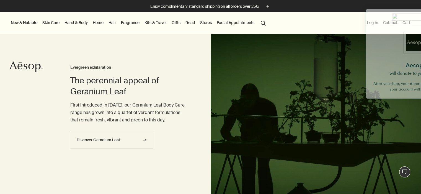
click at [204, 23] on button "Stores" at bounding box center [206, 22] width 14 height 7
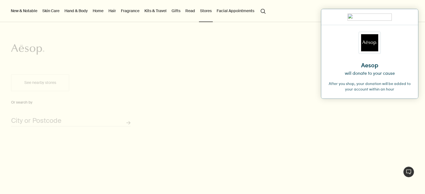
click at [20, 83] on button "See nearby stores" at bounding box center [40, 83] width 58 height 17
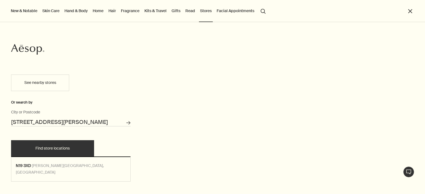
click at [68, 124] on input "[STREET_ADDRESS][PERSON_NAME]" at bounding box center [70, 122] width 119 height 9
drag, startPoint x: 119, startPoint y: 122, endPoint x: 1, endPoint y: 109, distance: 119.1
click at [1, 109] on div "See nearby stores Or search by [STREET_ADDRESS][PERSON_NAME] City or Postcode S…" at bounding box center [71, 131] width 142 height 125
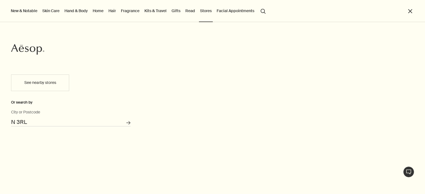
click at [15, 121] on input "N 3RL" at bounding box center [70, 122] width 119 height 9
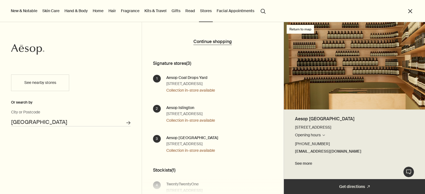
scroll to position [16, 0]
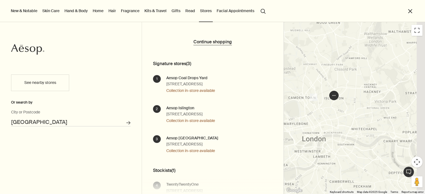
drag, startPoint x: 405, startPoint y: 140, endPoint x: 351, endPoint y: 117, distance: 58.6
click at [351, 117] on div at bounding box center [354, 108] width 141 height 172
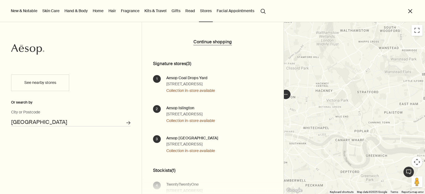
drag, startPoint x: 380, startPoint y: 103, endPoint x: 324, endPoint y: 107, distance: 56.3
click at [324, 107] on div at bounding box center [354, 108] width 141 height 172
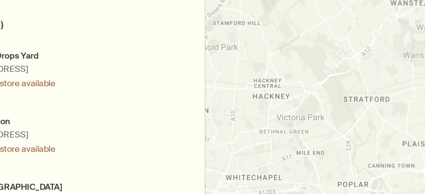
click at [350, 97] on div at bounding box center [354, 108] width 141 height 172
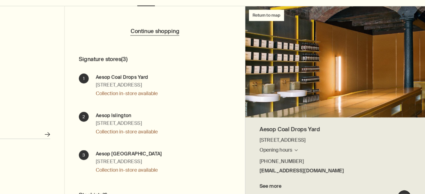
scroll to position [0, 0]
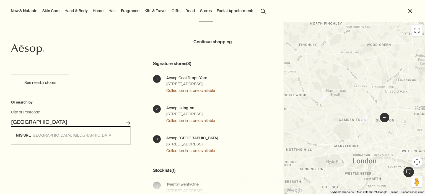
drag, startPoint x: 107, startPoint y: 119, endPoint x: 8, endPoint y: 121, distance: 99.0
click at [8, 121] on div "See nearby stores Or search by [GEOGRAPHIC_DATA] or Postcode Search for stores …" at bounding box center [71, 131] width 142 height 125
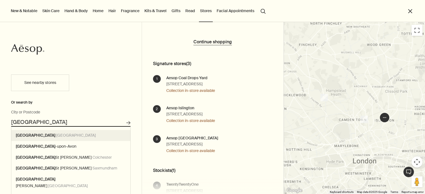
type input "[GEOGRAPHIC_DATA], [GEOGRAPHIC_DATA]"
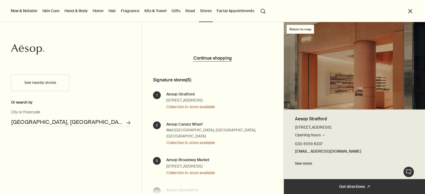
click at [196, 109] on div "Aesop [GEOGRAPHIC_DATA][STREET_ADDRESS] Opening hours Search for stores [DATE] …" at bounding box center [190, 101] width 49 height 19
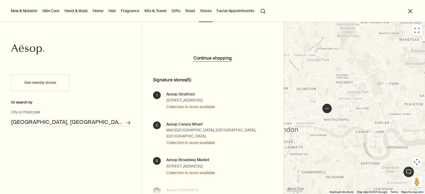
click at [237, 11] on link "Facial Appointments" at bounding box center [235, 10] width 40 height 7
